Goal: Book appointment/travel/reservation

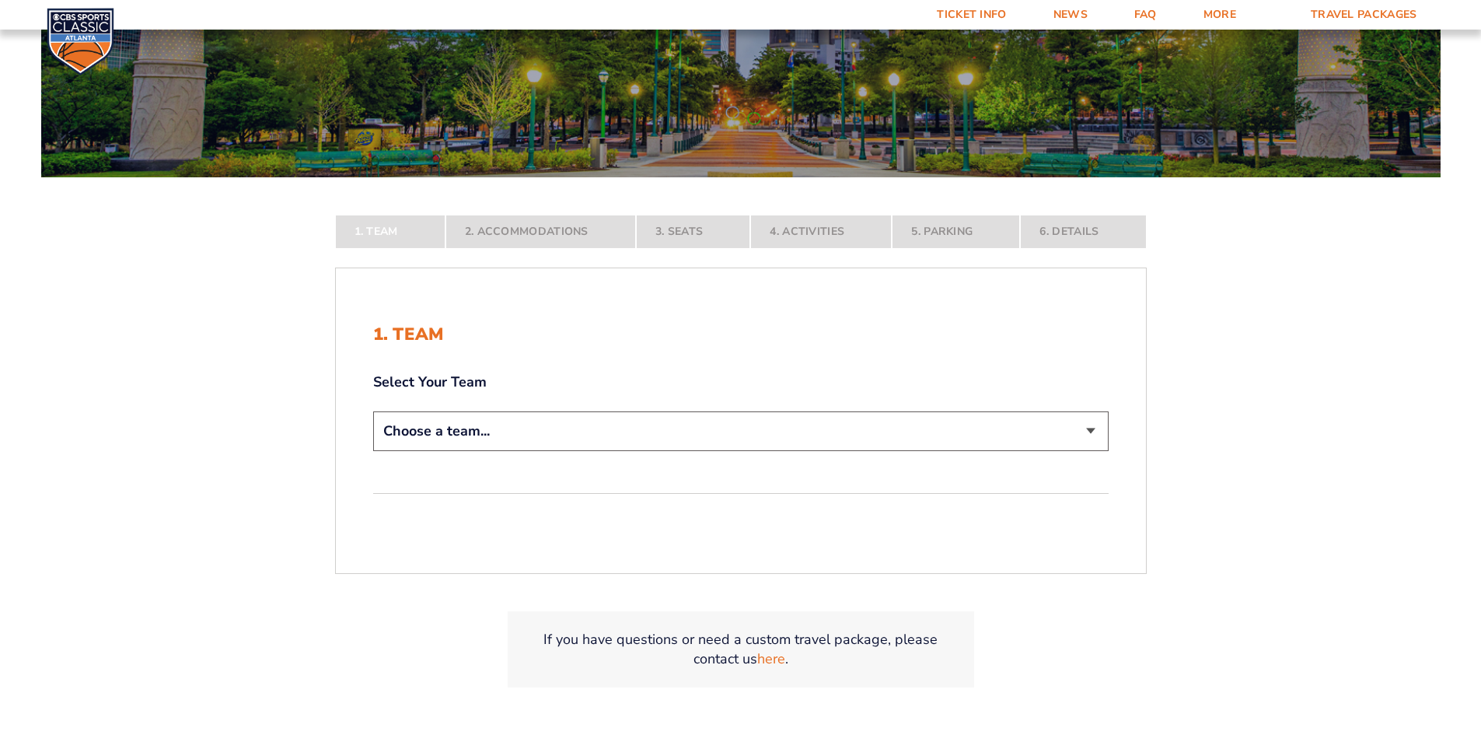
scroll to position [311, 0]
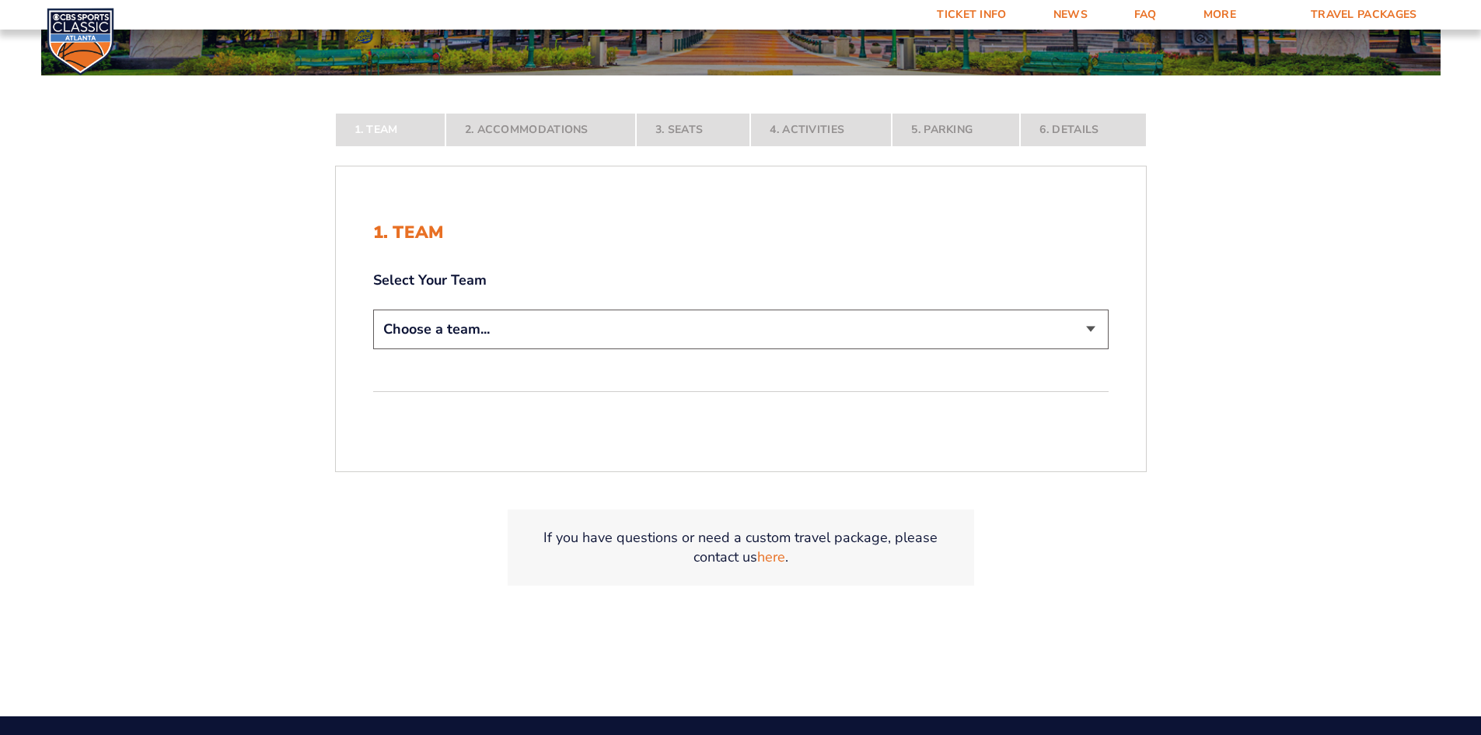
click at [561, 322] on select "Choose a team... [US_STATE] Wildcats [US_STATE] State Buckeyes [US_STATE] Tar H…" at bounding box center [740, 329] width 735 height 40
select select "12956"
click at [373, 349] on select "Choose a team... [US_STATE] Wildcats [US_STATE] State Buckeyes [US_STATE] Tar H…" at bounding box center [740, 329] width 735 height 40
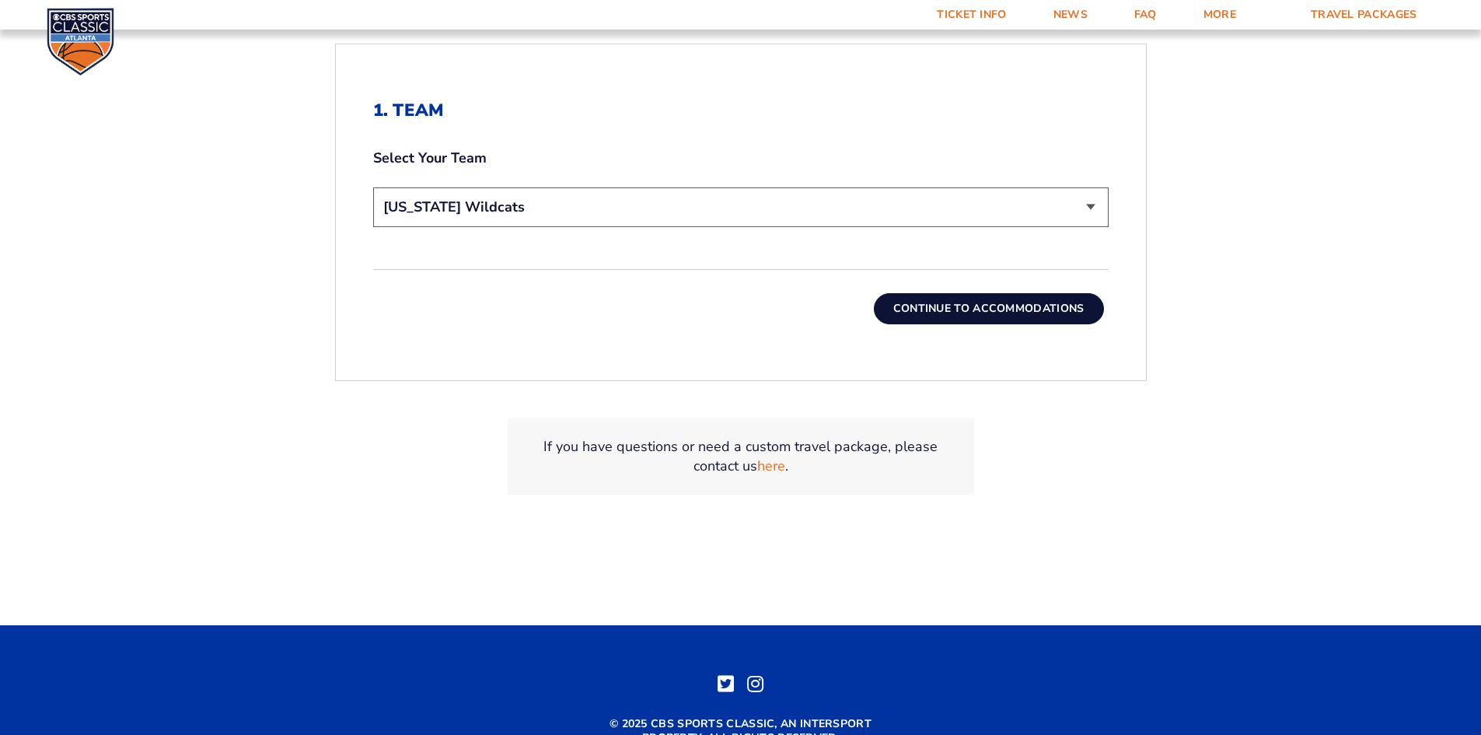
scroll to position [544, 0]
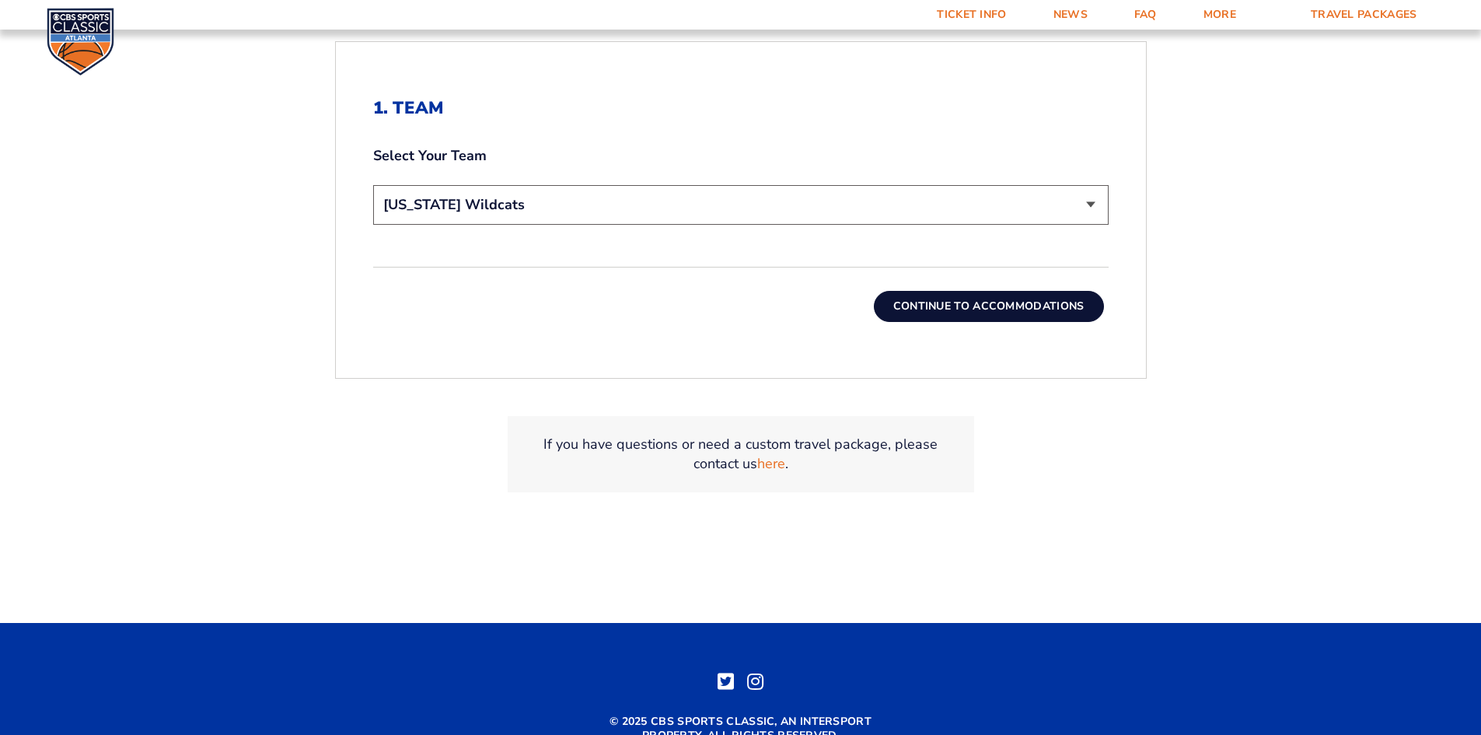
click at [985, 309] on button "Continue To Accommodations" at bounding box center [989, 306] width 230 height 31
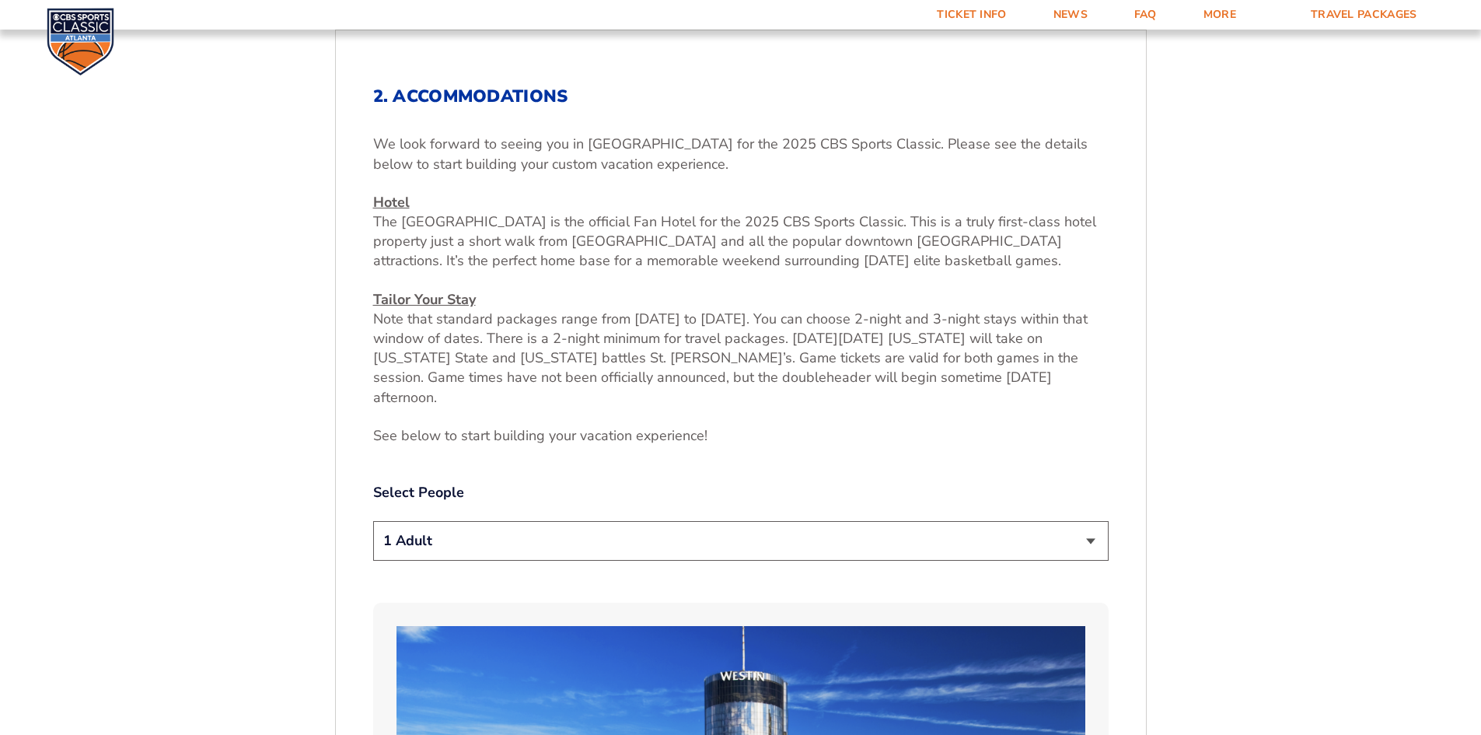
scroll to position [658, 0]
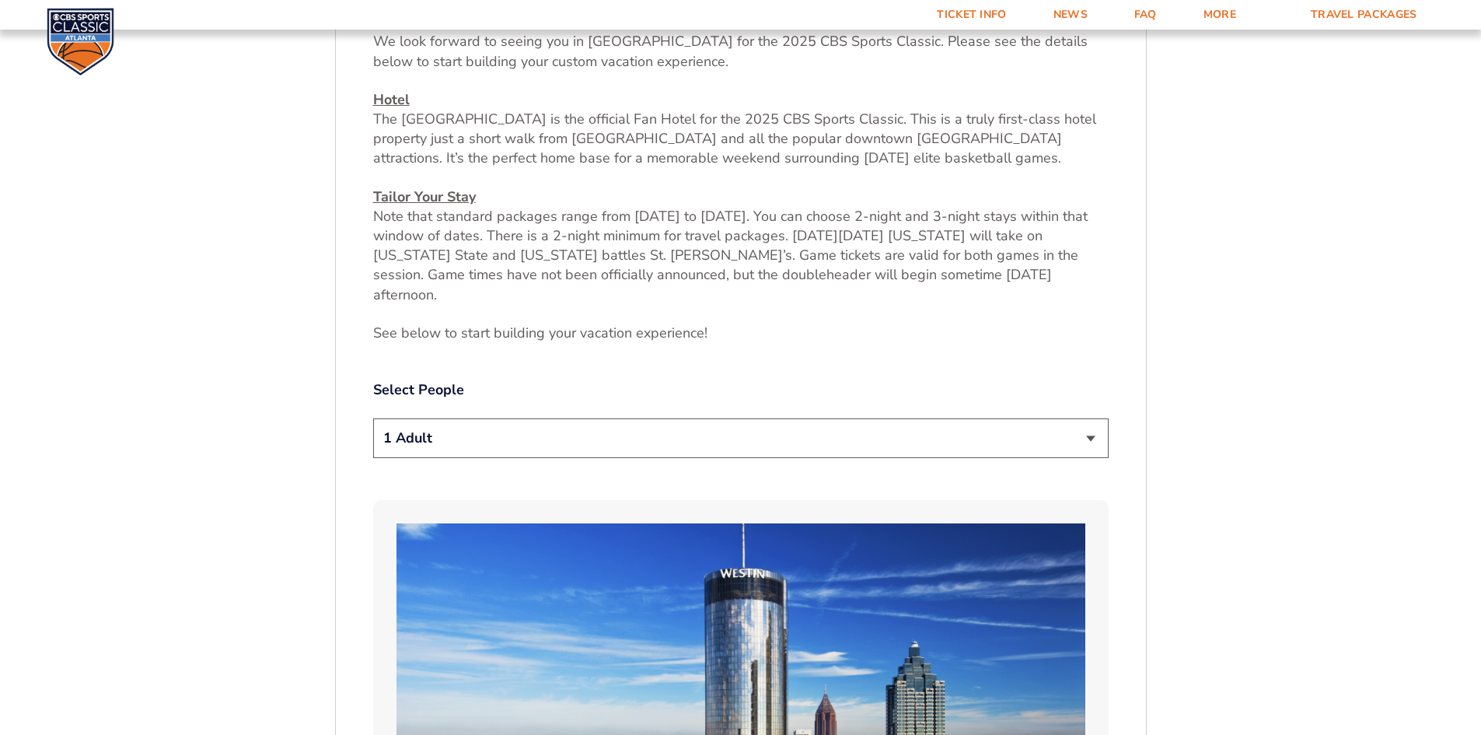
click at [510, 422] on select "1 Adult 2 Adults 3 Adults 4 Adults 2 Adults + 1 Child 2 Adults + 2 Children 2 A…" at bounding box center [740, 438] width 735 height 40
select select "2 Adults"
click at [373, 418] on select "1 Adult 2 Adults 3 Adults 4 Adults 2 Adults + 1 Child 2 Adults + 2 Children 2 A…" at bounding box center [740, 438] width 735 height 40
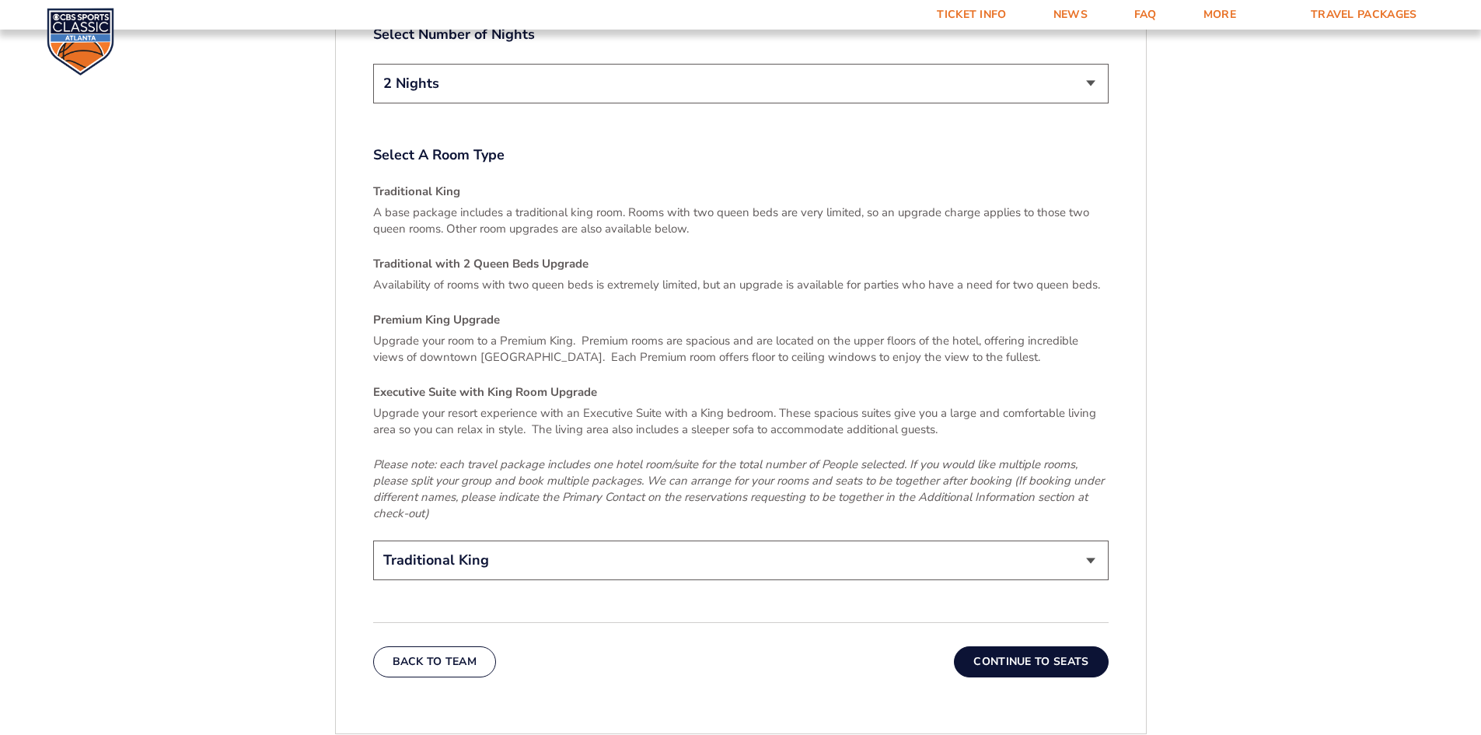
scroll to position [2291, 0]
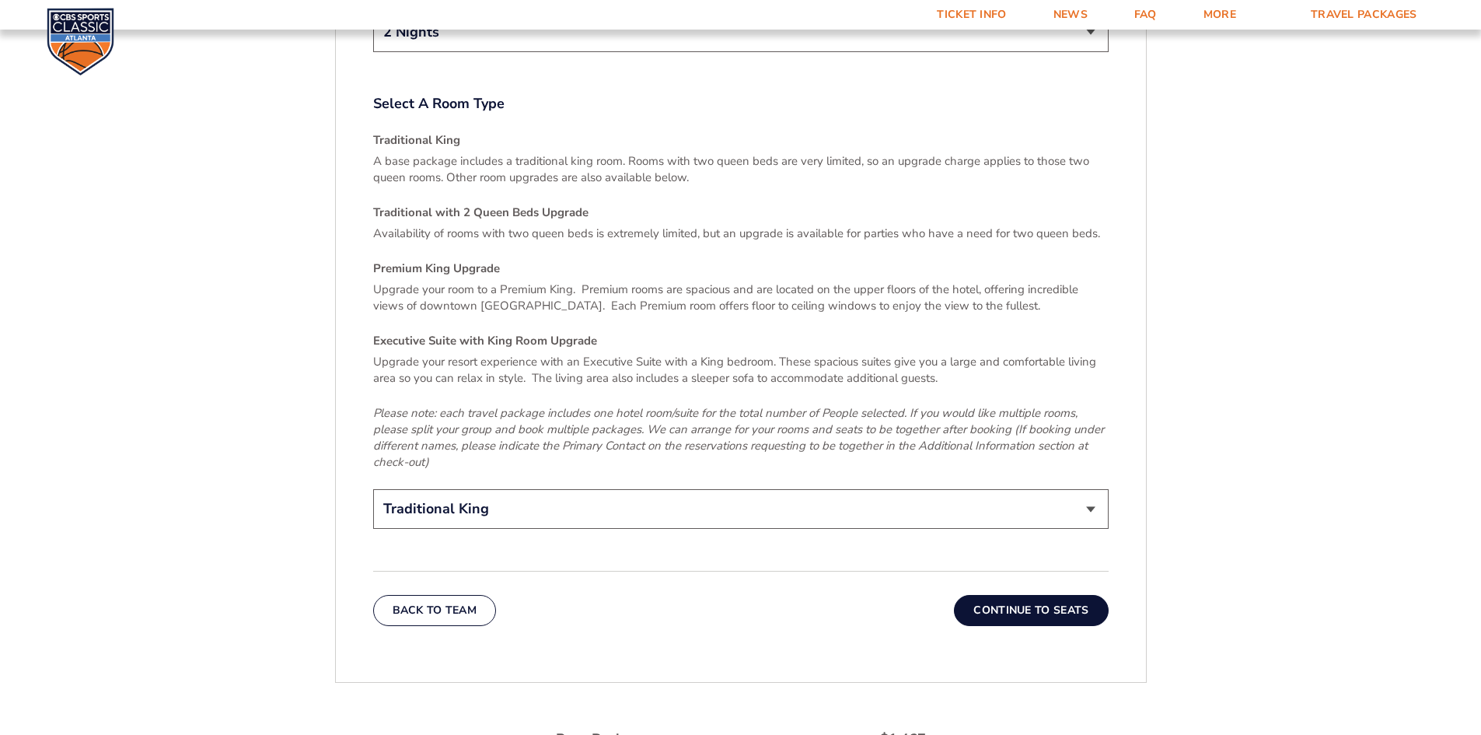
click at [1027, 571] on div "Back To Team Continue To Seats" at bounding box center [740, 598] width 735 height 55
click at [1020, 595] on button "Continue To Seats" at bounding box center [1031, 610] width 154 height 31
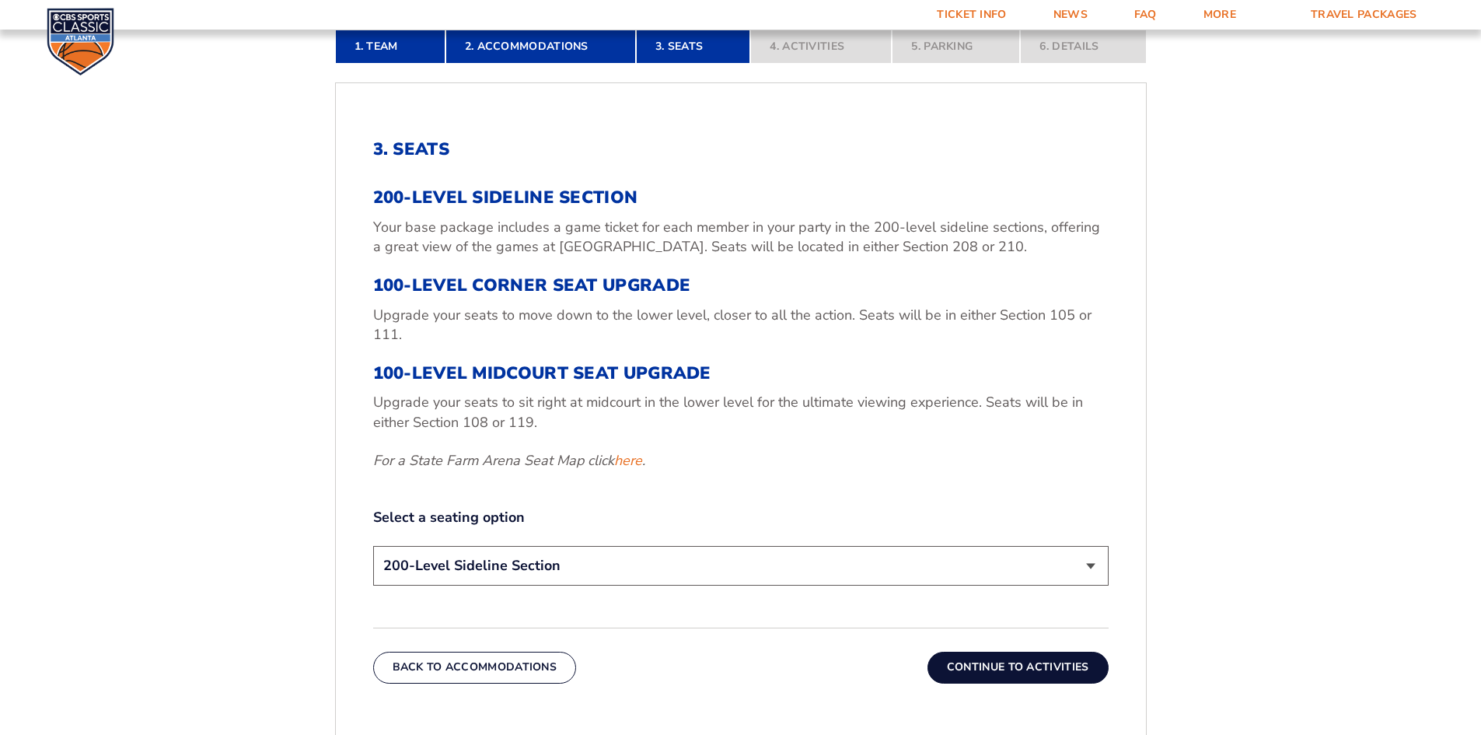
scroll to position [581, 0]
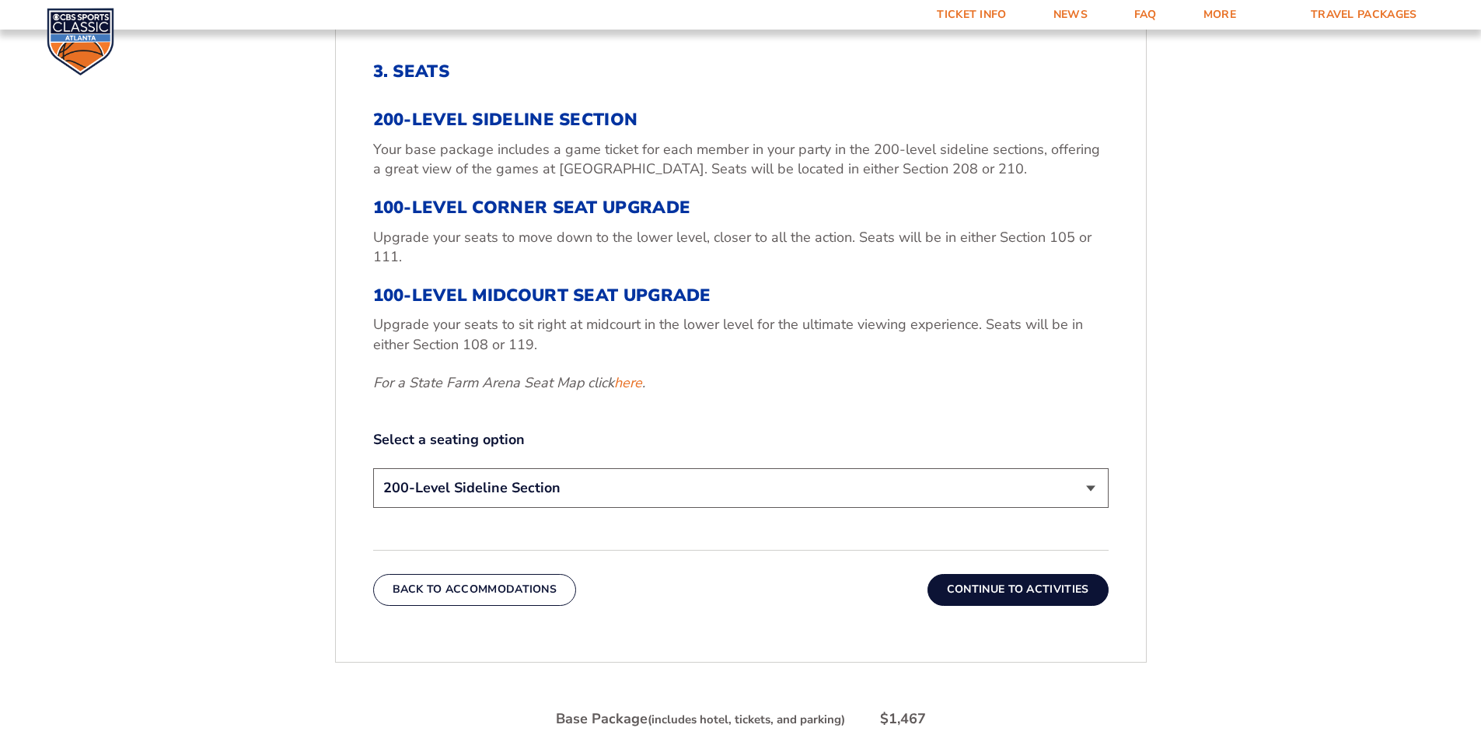
click at [929, 480] on select "200-Level Sideline Section 100-Level Corner Seat Upgrade (+$120 per person) 100…" at bounding box center [740, 488] width 735 height 40
select select "100-Level Midcourt Seat Upgrade"
click at [373, 468] on select "200-Level Sideline Section 100-Level Corner Seat Upgrade (+$120 per person) 100…" at bounding box center [740, 488] width 735 height 40
click at [1008, 585] on button "Continue To Activities" at bounding box center [1017, 589] width 181 height 31
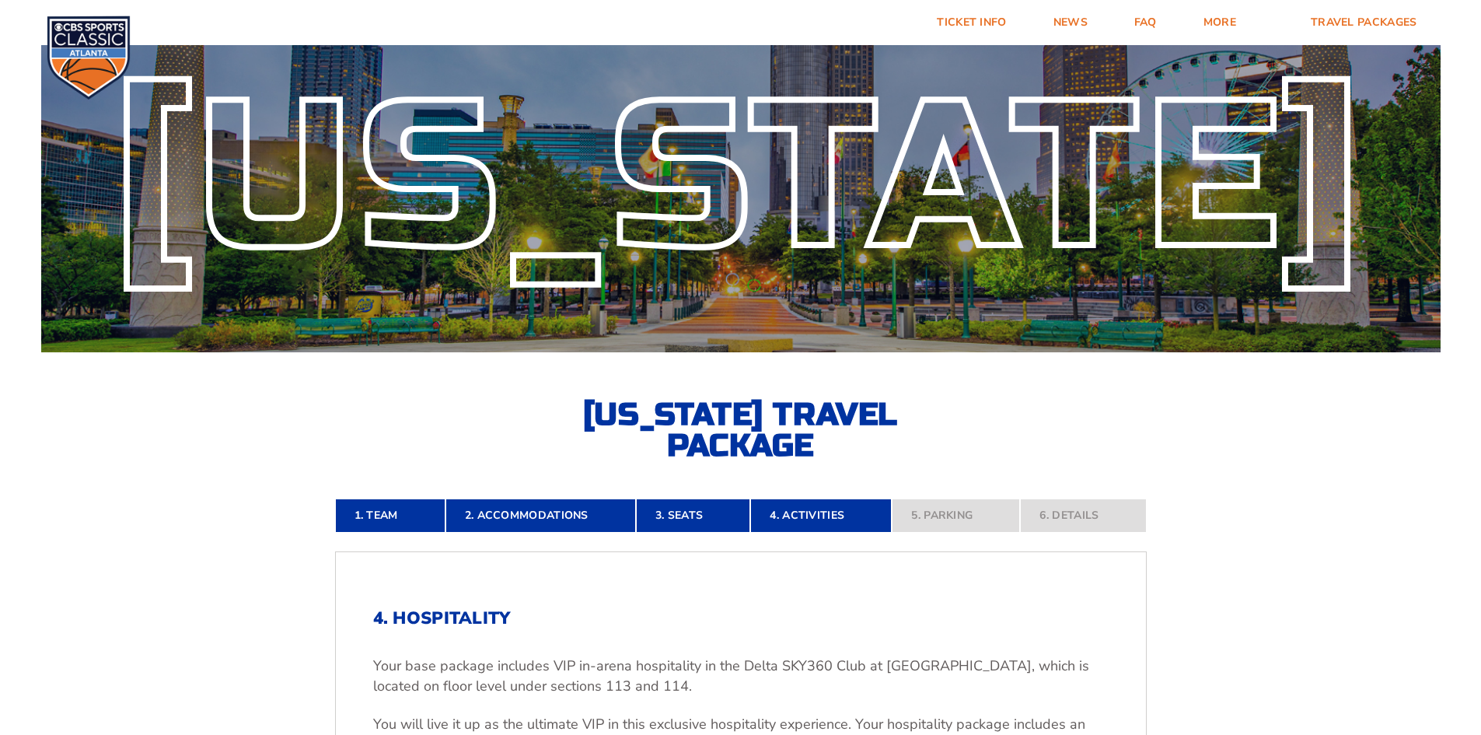
scroll to position [0, 0]
